Goal: Complete application form

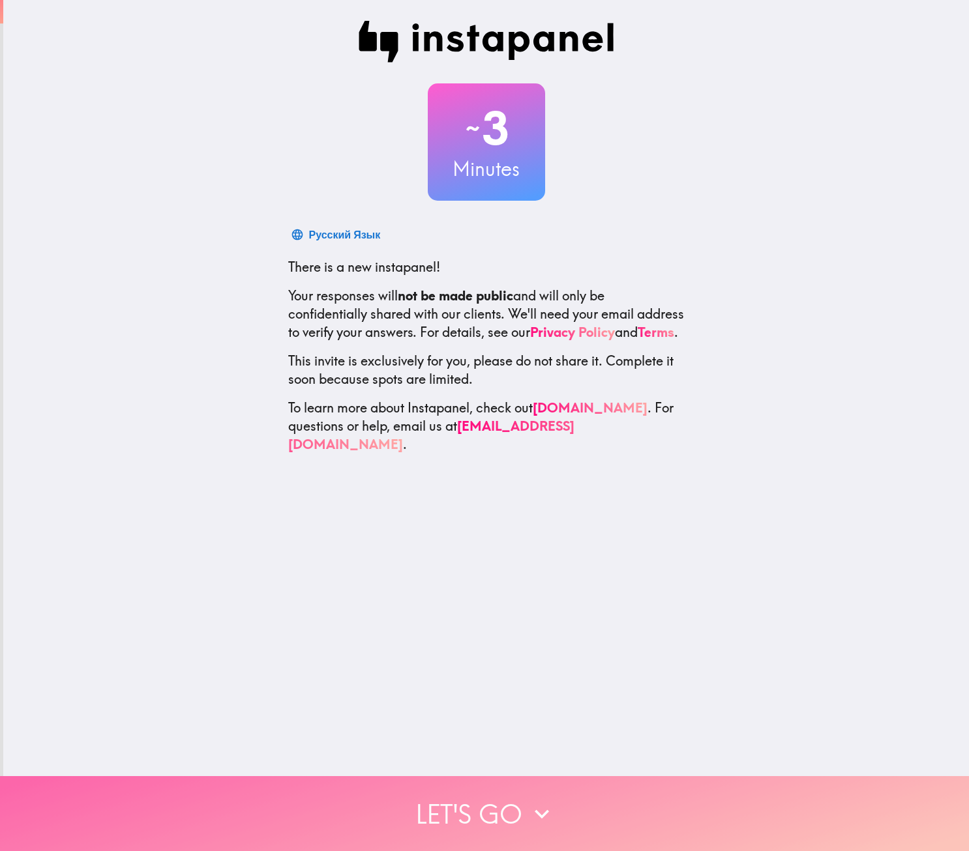
click at [500, 808] on button "Let's go" at bounding box center [484, 814] width 969 height 75
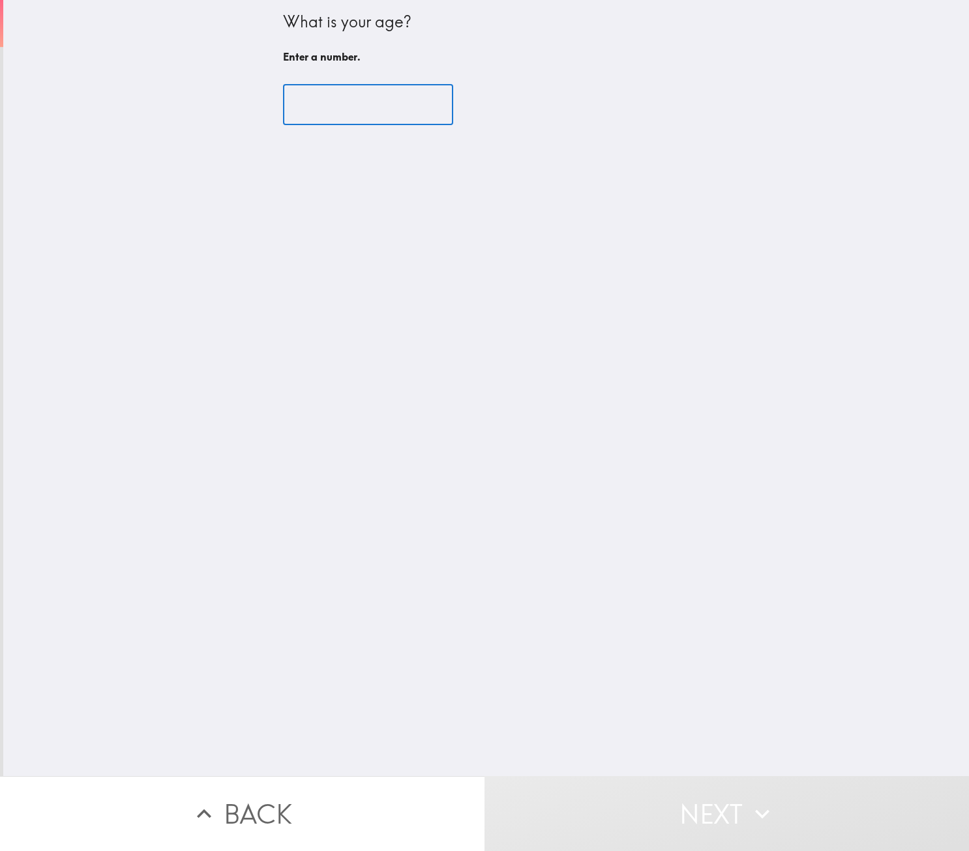
click at [362, 108] on input "number" at bounding box center [368, 105] width 170 height 40
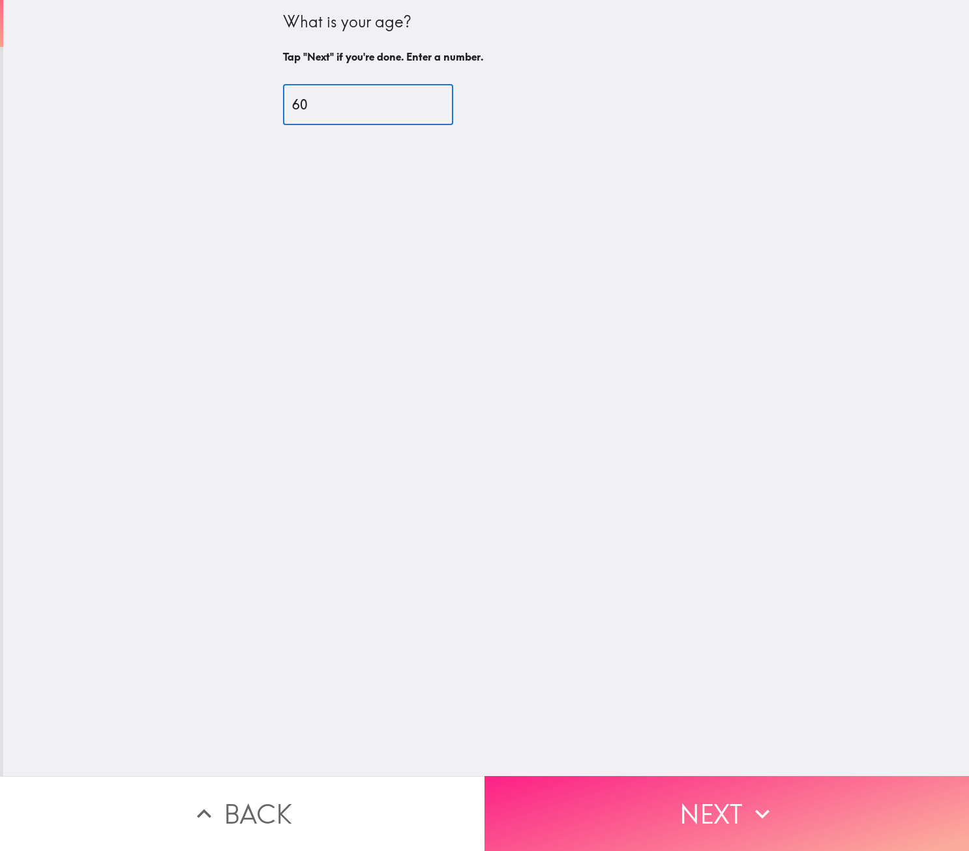
type input "60"
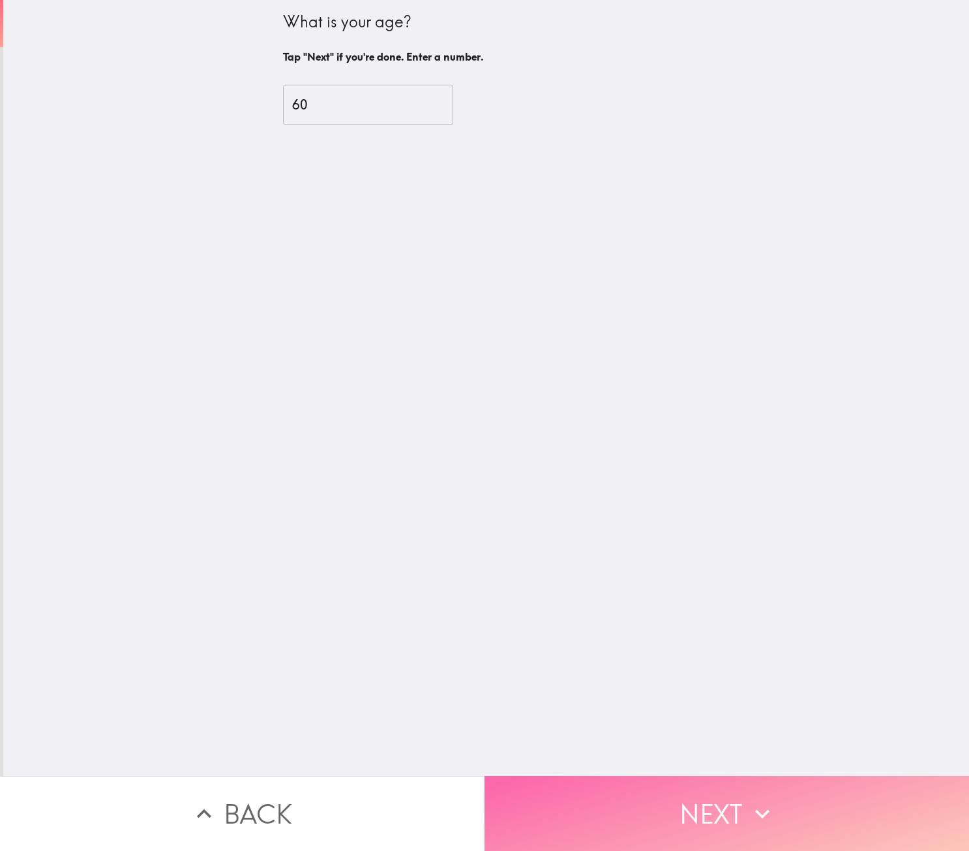
click at [773, 811] on button "Next" at bounding box center [726, 814] width 484 height 75
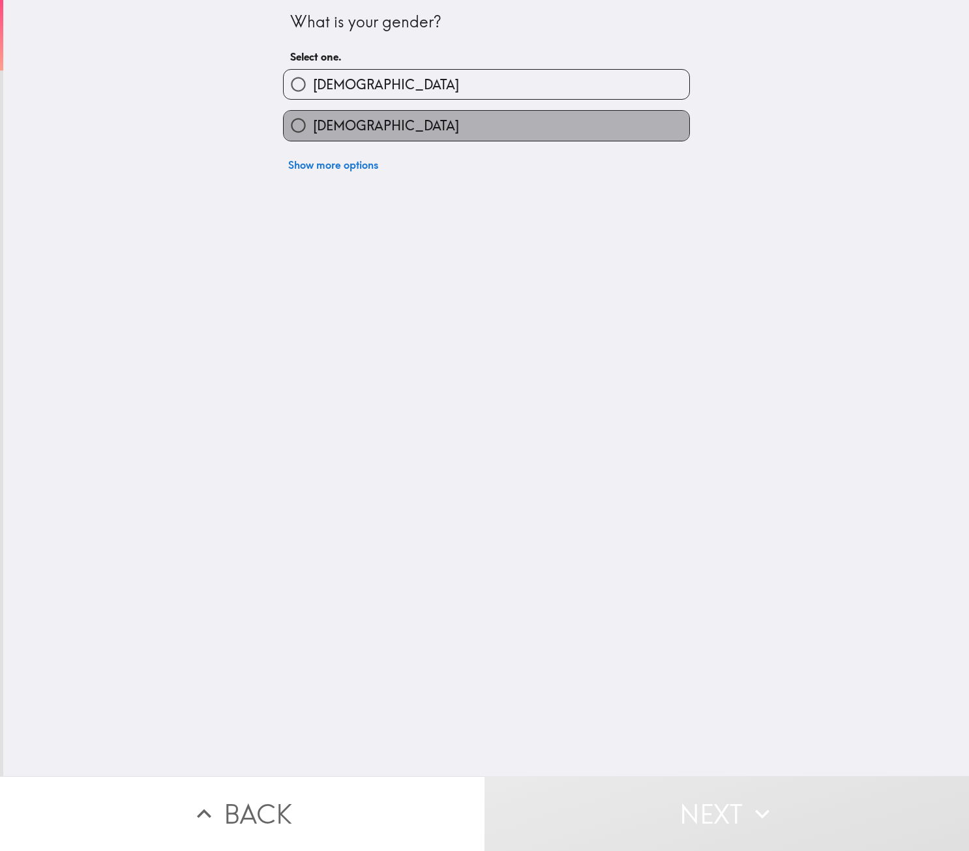
click at [351, 125] on label "[DEMOGRAPHIC_DATA]" at bounding box center [487, 125] width 406 height 29
click at [313, 125] on input "[DEMOGRAPHIC_DATA]" at bounding box center [298, 125] width 29 height 29
radio input "true"
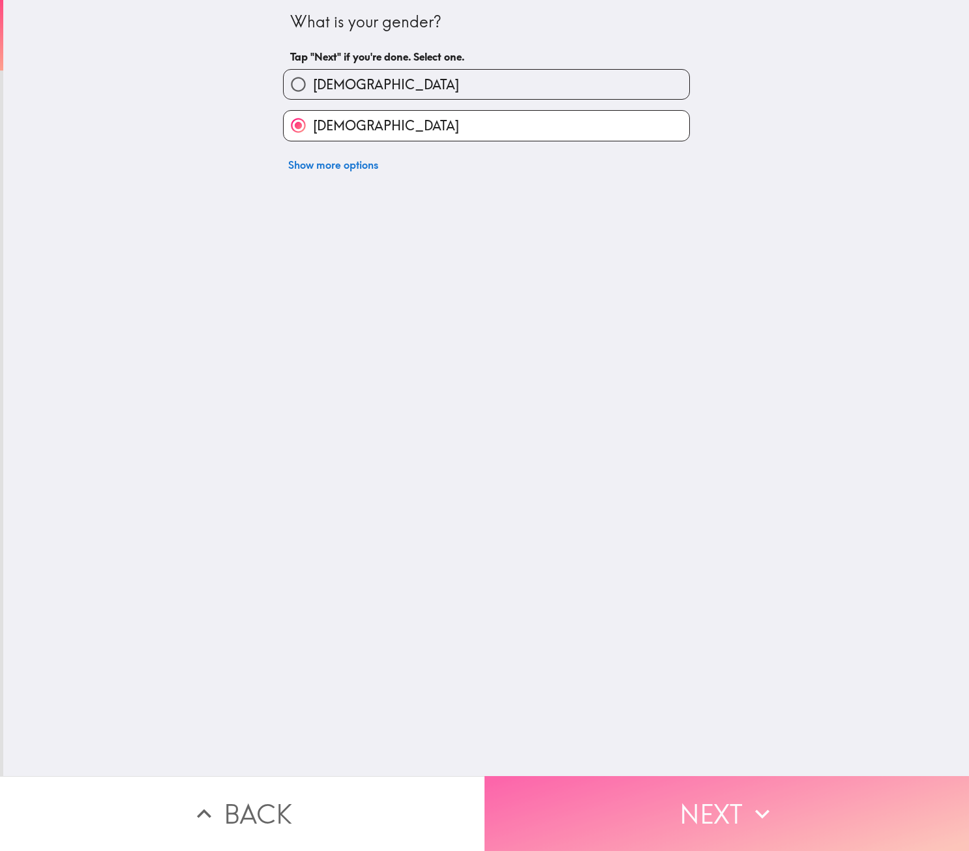
click at [703, 823] on button "Next" at bounding box center [726, 814] width 484 height 75
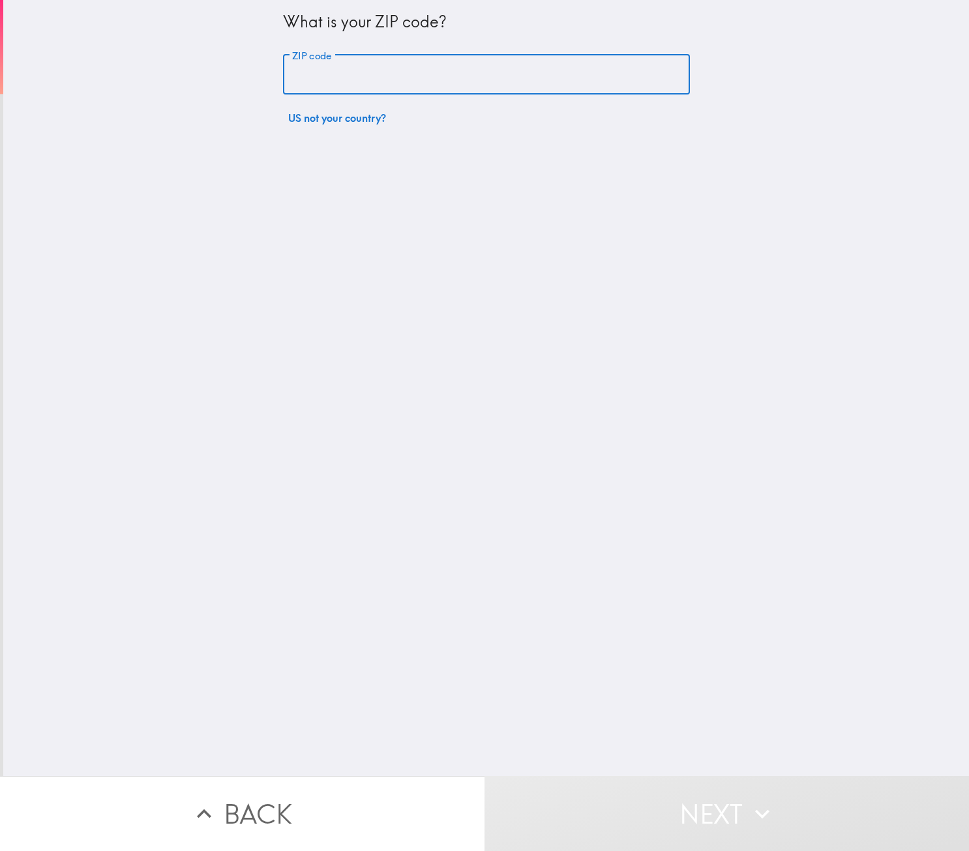
click at [331, 78] on input "ZIP code" at bounding box center [486, 75] width 407 height 40
type input "23663"
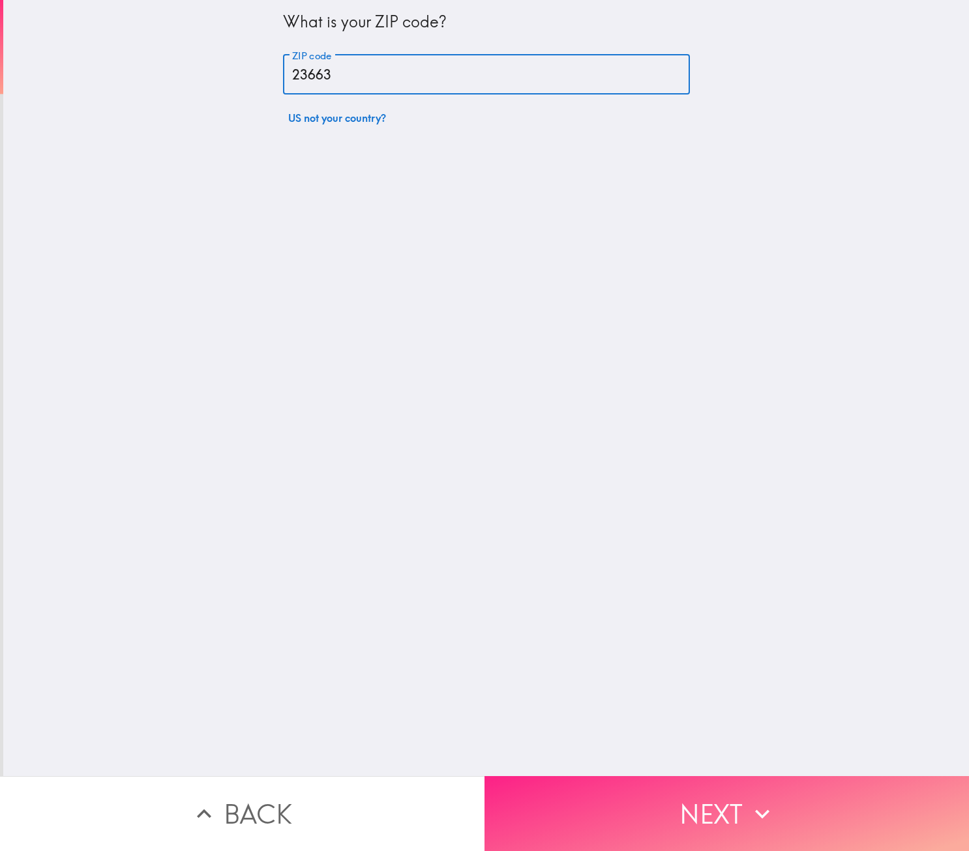
click at [748, 813] on icon "button" at bounding box center [762, 814] width 29 height 29
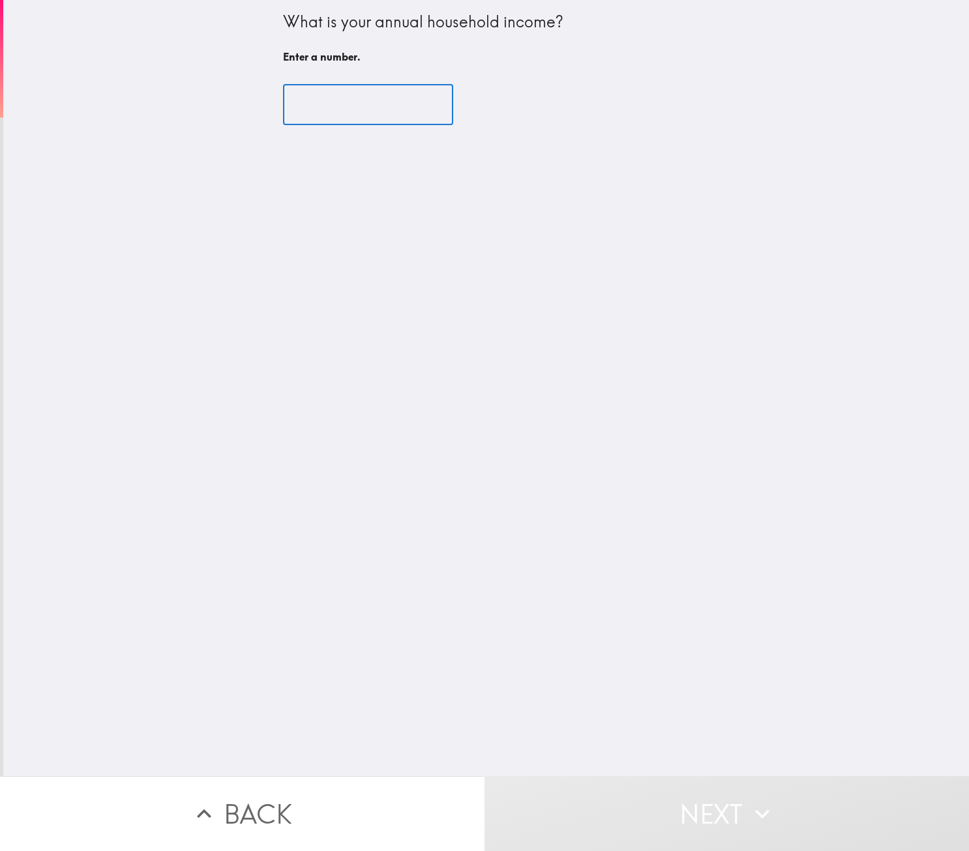
click at [333, 100] on input "number" at bounding box center [368, 105] width 170 height 40
click at [421, 102] on input "1" at bounding box center [368, 105] width 170 height 40
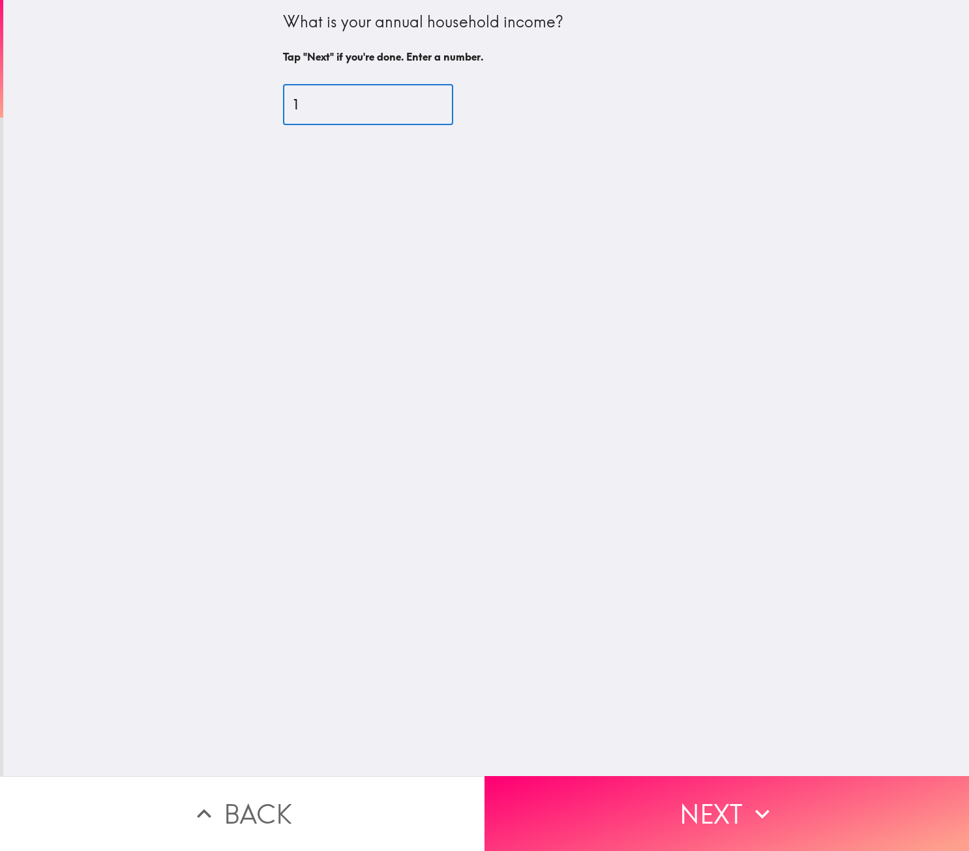
drag, startPoint x: 331, startPoint y: 103, endPoint x: 257, endPoint y: 105, distance: 74.4
click at [260, 104] on div "What is your annual household income? Tap "Next" if you're done. Enter a number…" at bounding box center [486, 388] width 966 height 777
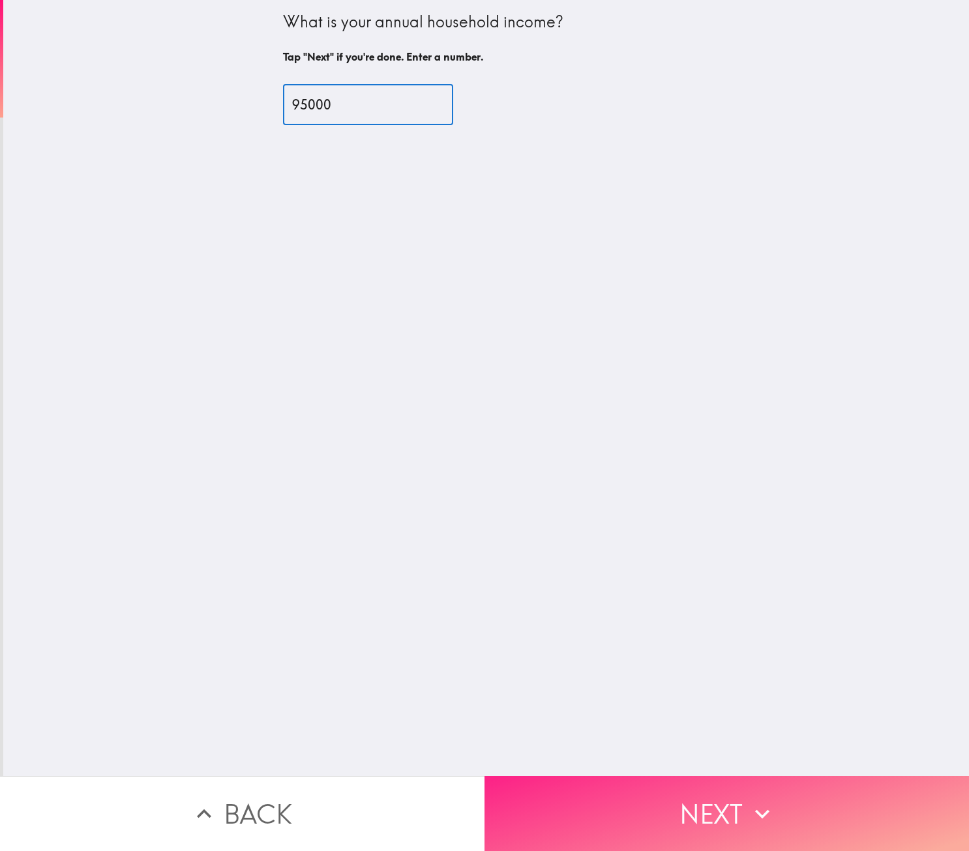
type input "95000"
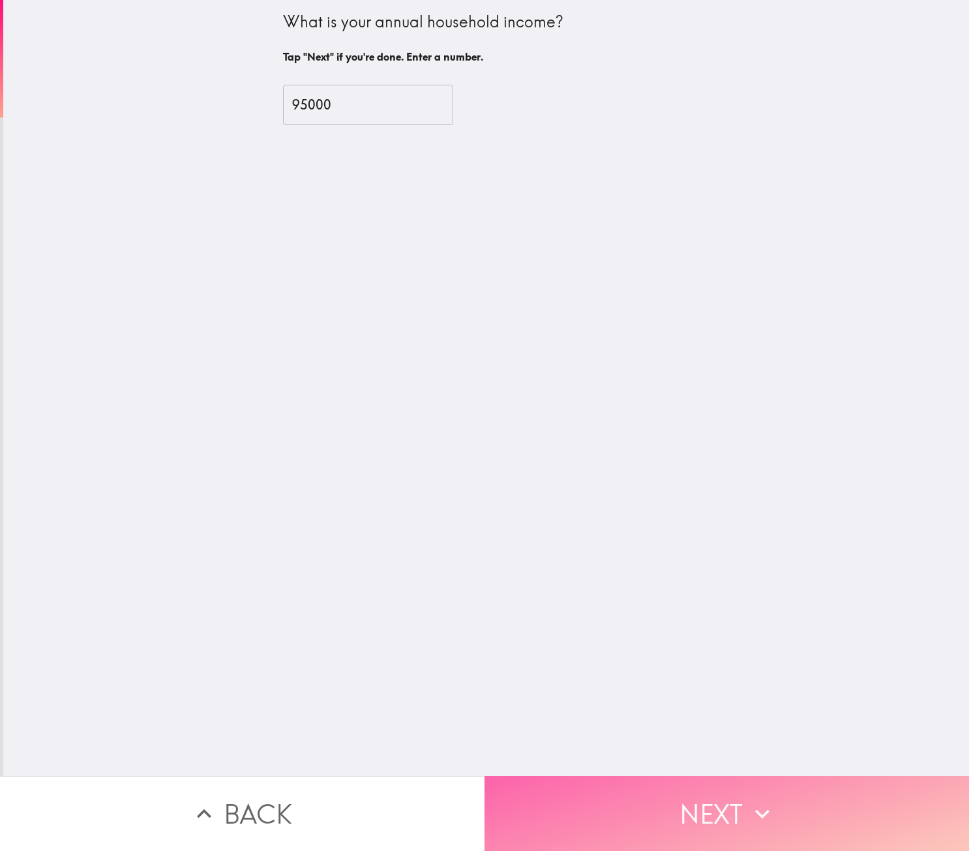
click at [661, 802] on button "Next" at bounding box center [726, 814] width 484 height 75
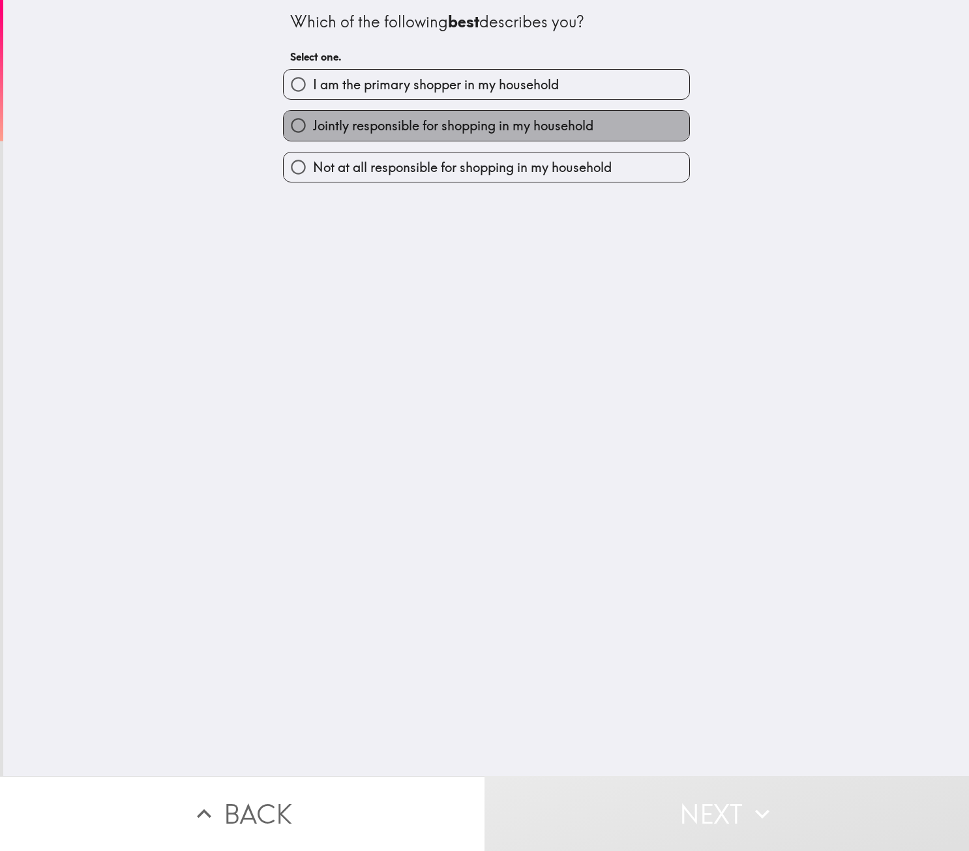
click at [337, 125] on span "Jointly responsible for shopping in my household" at bounding box center [453, 126] width 280 height 18
click at [313, 125] on input "Jointly responsible for shopping in my household" at bounding box center [298, 125] width 29 height 29
radio input "true"
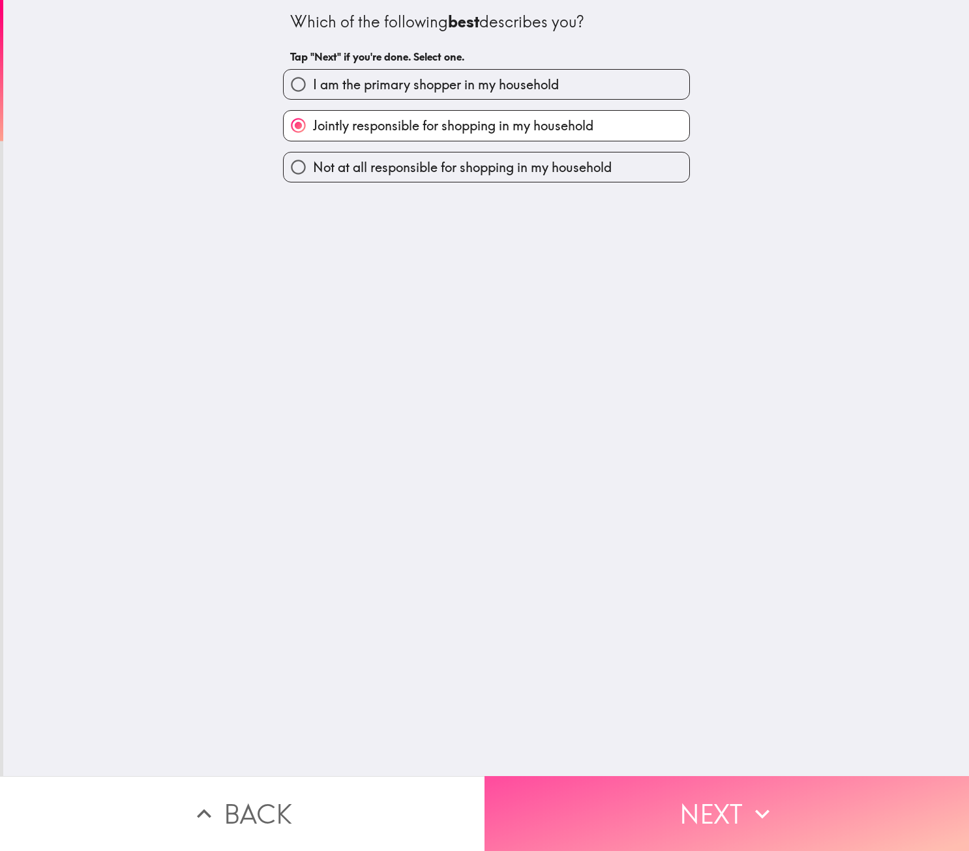
click at [696, 804] on button "Next" at bounding box center [726, 814] width 484 height 75
